Goal: Find specific page/section: Find specific page/section

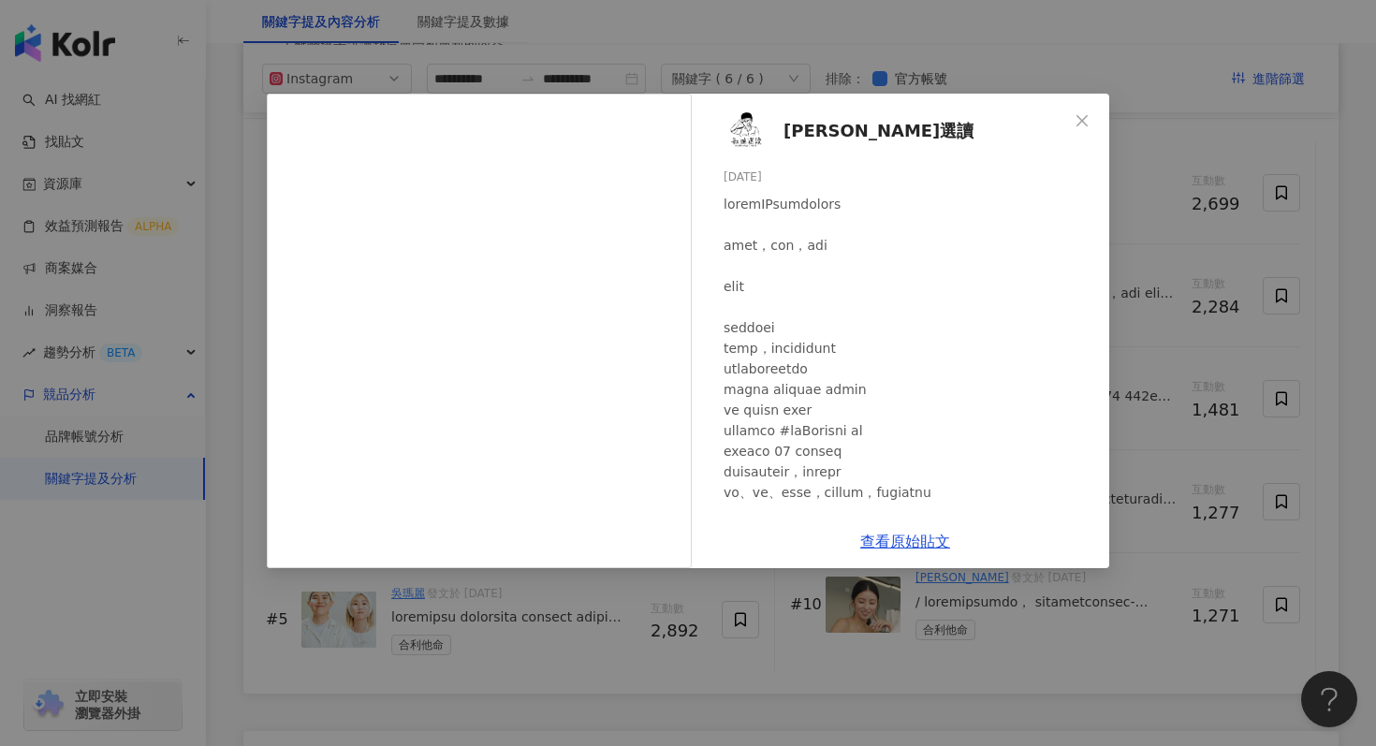
scroll to position [736, 0]
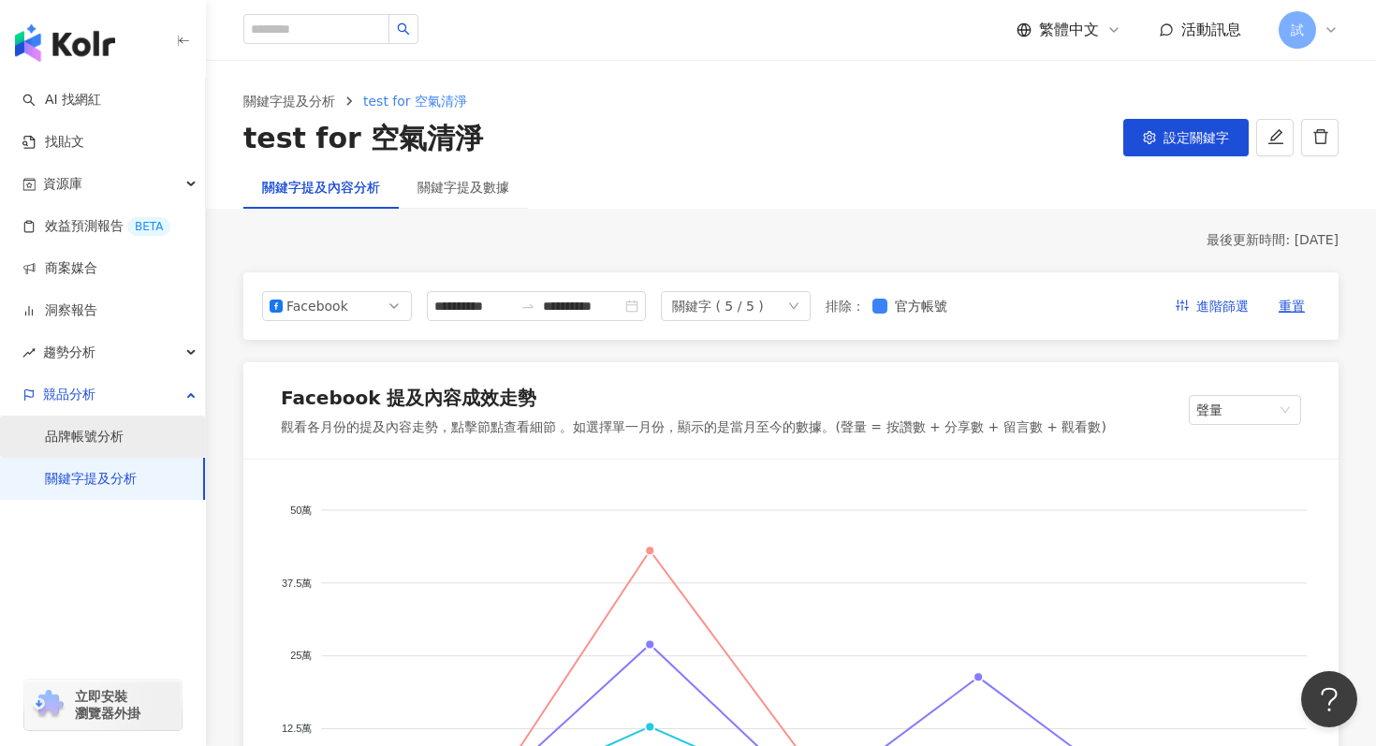
click at [93, 432] on link "品牌帳號分析" at bounding box center [84, 437] width 79 height 19
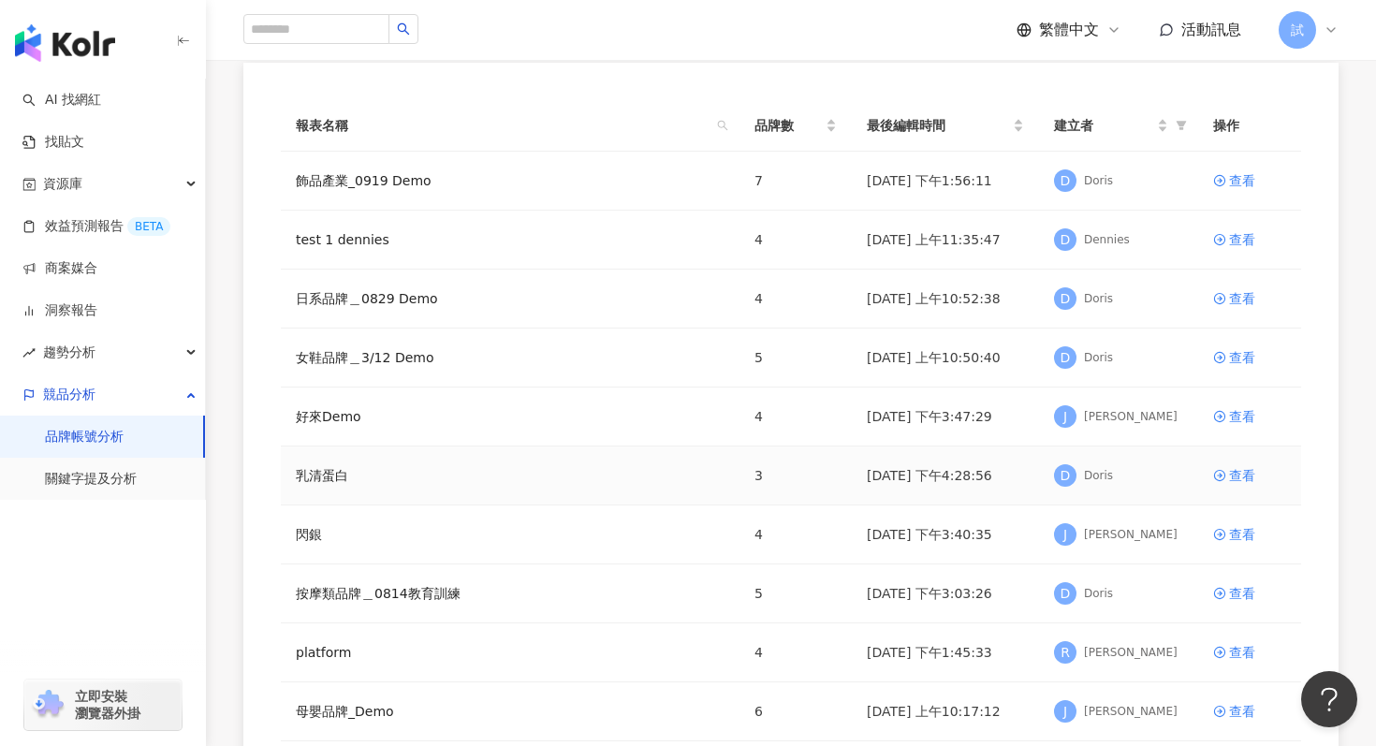
scroll to position [152, 0]
